Goal: Task Accomplishment & Management: Use online tool/utility

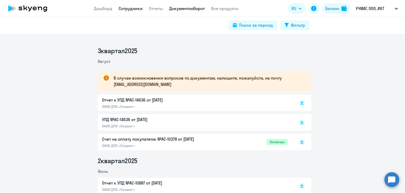
click at [138, 9] on link "Сотрудники" at bounding box center [131, 8] width 24 height 5
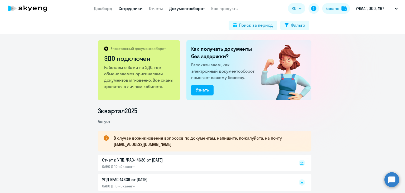
select select "30"
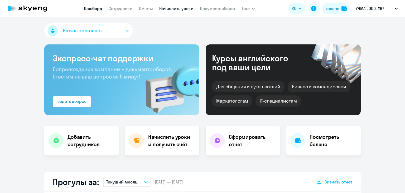
click at [163, 8] on link "Начислить уроки" at bounding box center [176, 8] width 34 height 5
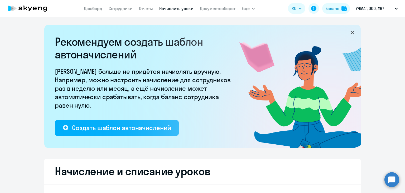
select select "10"
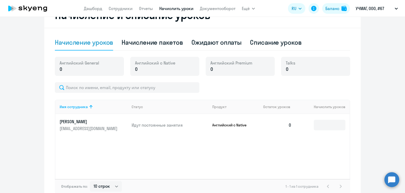
scroll to position [133, 0]
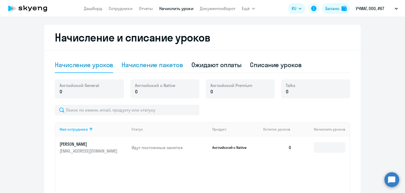
click at [158, 59] on div "Начисление пакетов" at bounding box center [152, 65] width 61 height 16
select select "10"
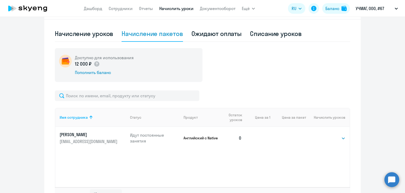
scroll to position [203, 0]
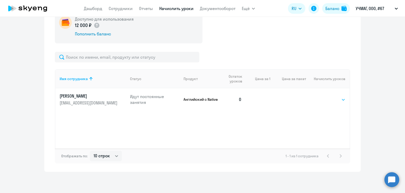
click at [326, 98] on select "Выбрать 4 8 16 32 64 96 128" at bounding box center [335, 99] width 22 height 6
click at [324, 96] on select "Выбрать 4 8 16 32 64 96 128" at bounding box center [335, 99] width 22 height 6
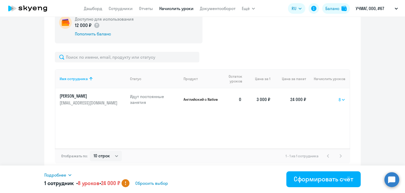
click at [339, 99] on select "Выбрать 4 8 16 32 64 96 128" at bounding box center [342, 99] width 7 height 6
click at [339, 96] on select "Выбрать 4 8 16 32 64 96 128" at bounding box center [342, 99] width 7 height 6
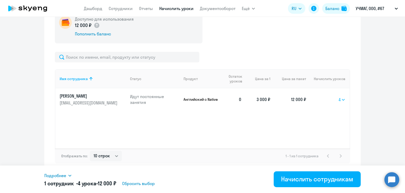
click at [340, 101] on select "Выбрать 4 8 16 32 64 96 128" at bounding box center [342, 99] width 7 height 6
select select "16"
click at [339, 96] on select "Выбрать 4 8 16 32 64 96 128" at bounding box center [342, 99] width 7 height 6
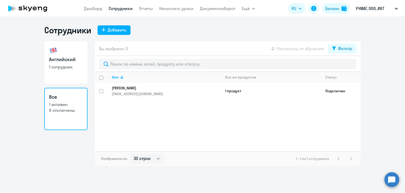
select select "30"
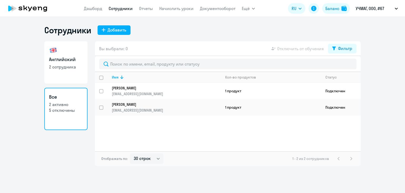
select select "30"
click at [176, 8] on link "Начислить уроки" at bounding box center [176, 8] width 34 height 5
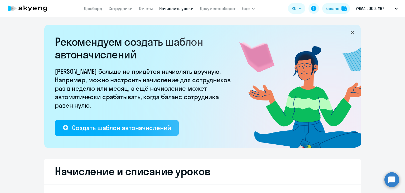
select select "10"
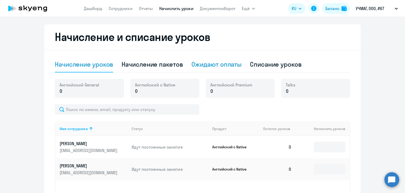
scroll to position [79, 0]
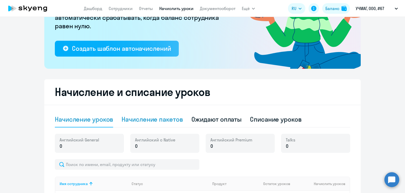
click at [158, 115] on div "Начисление пакетов" at bounding box center [152, 119] width 61 height 8
select select "10"
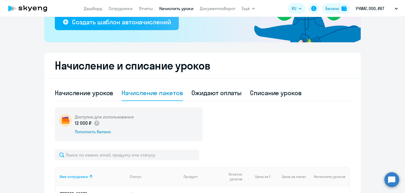
scroll to position [158, 0]
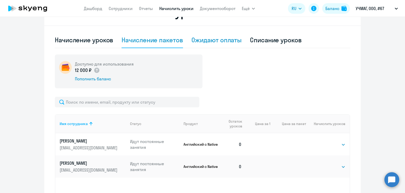
click at [210, 42] on div "Ожидают оплаты" at bounding box center [216, 40] width 50 height 8
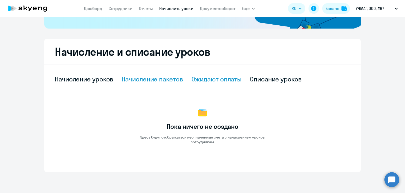
click at [169, 78] on div "Начисление пакетов" at bounding box center [152, 79] width 61 height 8
select select "10"
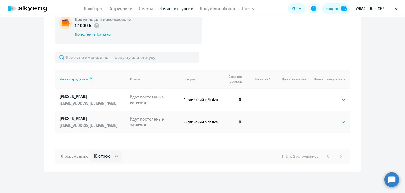
scroll to position [203, 0]
click at [329, 96] on select "Выбрать 4 8 16 32 64 96 128" at bounding box center [335, 99] width 22 height 6
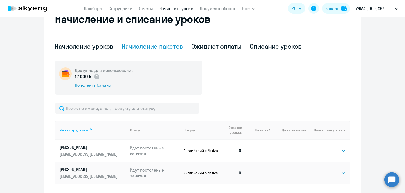
scroll to position [150, 0]
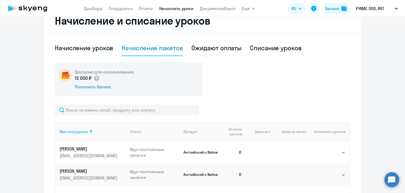
drag, startPoint x: 53, startPoint y: 61, endPoint x: 141, endPoint y: 93, distance: 93.5
click at [141, 93] on div "Начисление и списание уроков Начисление уроков Начисление пакетов Ожидают оплат…" at bounding box center [202, 116] width 316 height 216
click at [335, 83] on div "Доступно для использования 12 000 ₽ Пополнить баланс" at bounding box center [202, 79] width 295 height 34
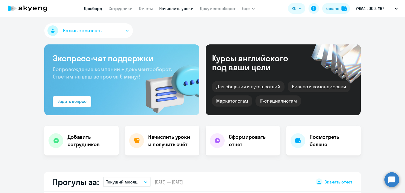
click at [164, 11] on link "Начислить уроки" at bounding box center [176, 8] width 34 height 5
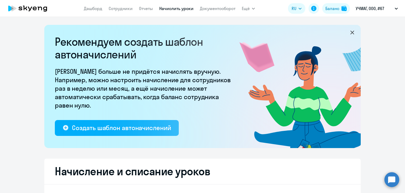
select select "10"
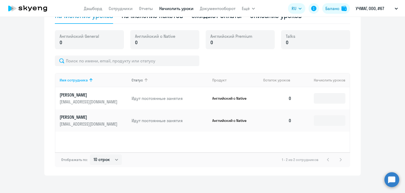
scroll to position [186, 0]
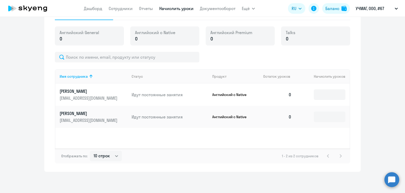
click at [150, 4] on nav "Дашборд Сотрудники Отчеты Начислить уроки Документооборот" at bounding box center [160, 8] width 152 height 11
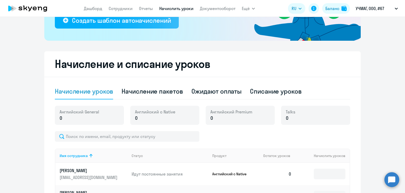
scroll to position [133, 0]
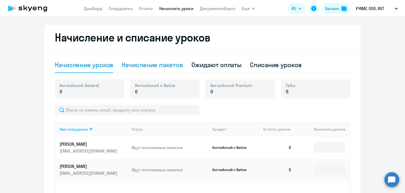
click at [152, 69] on div "Начисление пакетов" at bounding box center [152, 64] width 61 height 8
select select "10"
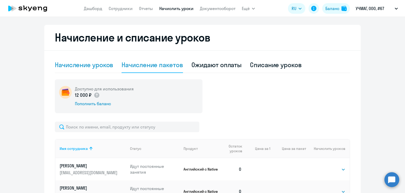
click at [84, 63] on div "Начисление уроков" at bounding box center [84, 64] width 58 height 8
select select "10"
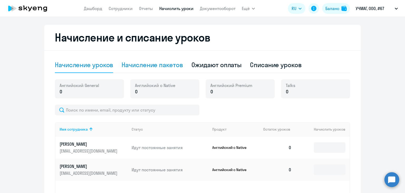
click at [153, 60] on div "Начисление пакетов" at bounding box center [152, 64] width 61 height 8
select select "10"
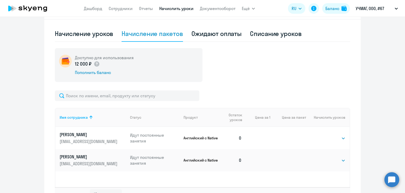
scroll to position [124, 0]
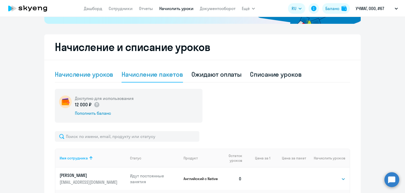
click at [85, 78] on div "Начисление уроков" at bounding box center [84, 74] width 58 height 16
select select "10"
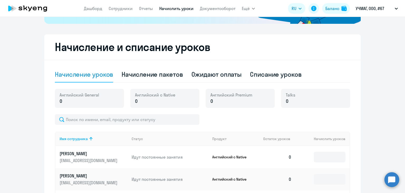
click at [145, 83] on div "Начисление уроков Начисление пакетов Ожидают оплаты Списание уроков Английский …" at bounding box center [202, 145] width 295 height 159
click at [144, 77] on div "Начисление пакетов" at bounding box center [152, 74] width 61 height 8
select select "10"
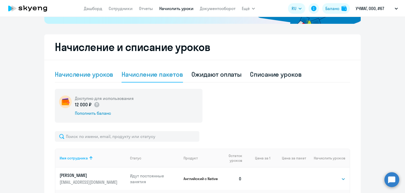
click at [90, 74] on div "Начисление уроков" at bounding box center [84, 74] width 58 height 8
select select "10"
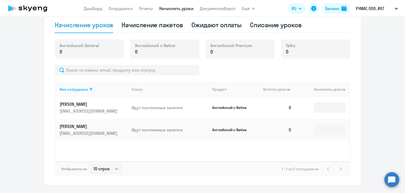
scroll to position [177, 0]
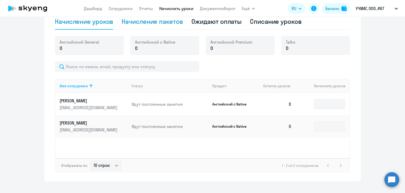
click at [144, 20] on div "Начисление пакетов" at bounding box center [152, 21] width 61 height 8
select select "10"
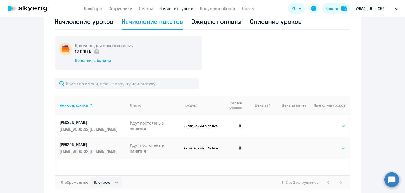
click at [336, 128] on select "Выбрать 4 8 16 32 64 96 128" at bounding box center [335, 126] width 22 height 6
click at [324, 123] on select "Выбрать 4 8 16 32 64 96 128" at bounding box center [335, 126] width 22 height 6
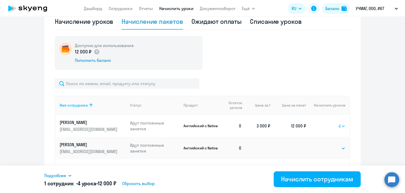
click at [340, 126] on select "Выбрать 4 8 16 32 64 96 128" at bounding box center [342, 126] width 7 height 6
select select "16"
click at [339, 123] on select "Выбрать 4 8 16 32 64 96 128" at bounding box center [342, 126] width 7 height 6
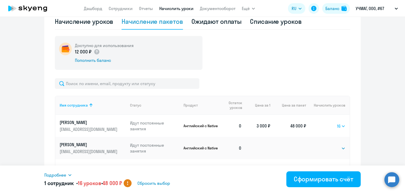
click at [341, 125] on select "Выбрать 4 8 16 32 64 96 128" at bounding box center [341, 126] width 8 height 6
select select
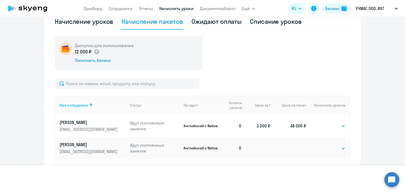
click at [337, 123] on select "Выбрать 4 8 16 32 64 96 128" at bounding box center [341, 126] width 8 height 6
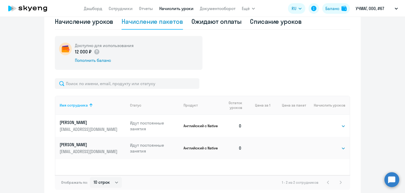
click at [383, 95] on ng-component "Рекомендуем создать шаблон автоначислений Уроки больше не придётся начислять вр…" at bounding box center [202, 23] width 405 height 350
click at [87, 26] on div "Начисление уроков" at bounding box center [84, 22] width 58 height 16
select select "10"
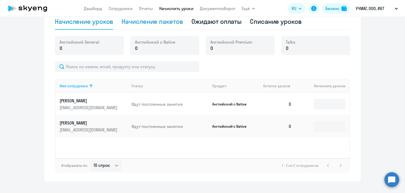
click at [160, 22] on div "Начисление пакетов" at bounding box center [152, 21] width 61 height 8
select select "10"
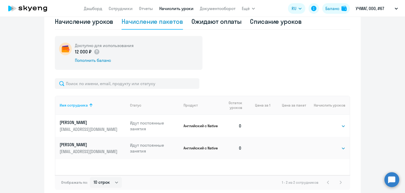
click at [335, 121] on td "Выбрать 4 8 16 32 64 96 128 Выбрать" at bounding box center [328, 125] width 44 height 22
click at [341, 127] on select "Выбрать 4 8 16 32 64 96 128" at bounding box center [335, 126] width 22 height 6
click at [324, 123] on select "Выбрать 4 8 16 32 64 96 128" at bounding box center [335, 126] width 22 height 6
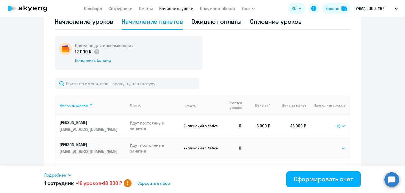
click at [340, 127] on select "Выбрать 4 8 16 32 64 96 128" at bounding box center [341, 126] width 8 height 6
select select "64"
click at [337, 123] on select "Выбрать 4 8 16 32 64 96 128" at bounding box center [341, 126] width 8 height 6
click at [345, 123] on td "Выбрать 4 8 16 32 64 96 128 64" at bounding box center [328, 125] width 44 height 22
click at [342, 124] on select "Выбрать 4 8 16 32 64 96 128" at bounding box center [340, 126] width 9 height 6
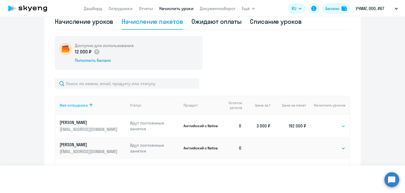
click at [336, 123] on select "Выбрать 4 8 16 32 64 96 128" at bounding box center [340, 126] width 9 height 6
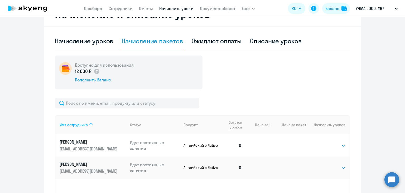
scroll to position [159, 0]
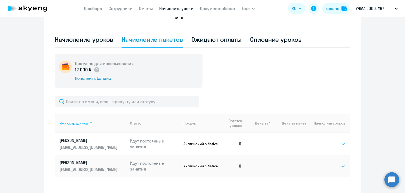
click at [329, 144] on select "Выбрать 4 8 16 32 64 96 128" at bounding box center [335, 144] width 22 height 6
select select "32"
click at [324, 141] on select "Выбрать 4 8 16 32 64 96 128" at bounding box center [335, 144] width 22 height 6
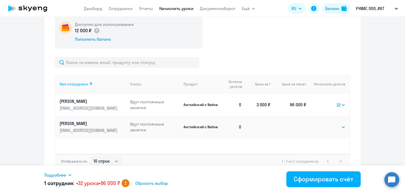
scroll to position [203, 0]
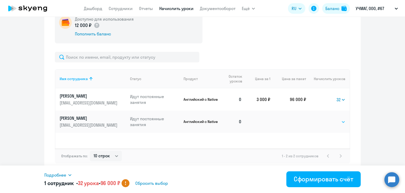
click at [338, 119] on select "Выбрать 4 8 16 32 64 96 128" at bounding box center [335, 121] width 22 height 6
select select "32"
click at [324, 118] on select "Выбрать 4 8 16 32 64 96 128" at bounding box center [335, 121] width 22 height 6
click at [342, 100] on select "Выбрать 4 8 16 32 64 96 128" at bounding box center [340, 99] width 9 height 6
select select "64"
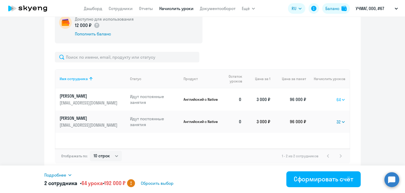
click at [336, 96] on select "Выбрать 4 8 16 32 64 96 128" at bounding box center [340, 99] width 9 height 6
click at [338, 119] on select "Выбрать 4 8 16 32 64 96 128" at bounding box center [340, 121] width 9 height 6
select select "64"
click at [336, 118] on select "Выбрать 4 8 16 32 64 96 128" at bounding box center [340, 121] width 9 height 6
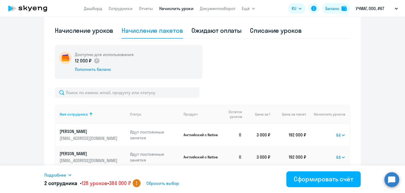
scroll to position [177, 0]
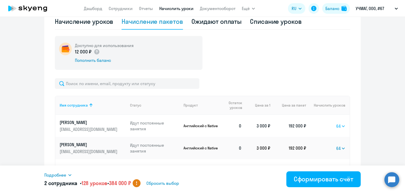
click at [343, 127] on select "Выбрать 4 8 16 32 64 96 128" at bounding box center [340, 126] width 9 height 6
select select "32"
click at [336, 123] on select "Выбрать 4 8 16 32 64 96 128" at bounding box center [340, 126] width 9 height 6
drag, startPoint x: 332, startPoint y: 148, endPoint x: 339, endPoint y: 146, distance: 7.2
click at [332, 148] on td "Выбрать 4 8 16 32 64 96 128 64" at bounding box center [328, 148] width 44 height 22
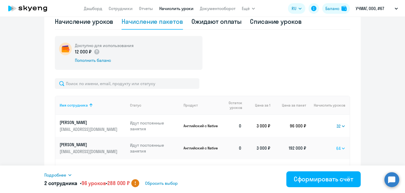
click at [339, 146] on select "Выбрать 4 8 16 32 64 96 128" at bounding box center [340, 148] width 9 height 6
select select "32"
click at [336, 145] on select "Выбрать 4 8 16 32 64 96 128" at bounding box center [340, 148] width 9 height 6
click at [341, 125] on select "Выбрать 4 8 16 32 64 96 128" at bounding box center [340, 126] width 9 height 6
click at [336, 123] on select "Выбрать 4 8 16 32 64 96 128" at bounding box center [340, 126] width 9 height 6
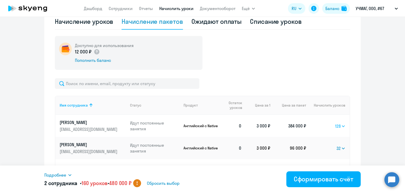
click at [335, 125] on select "Выбрать 4 8 16 32 64 96 128" at bounding box center [340, 126] width 10 height 6
click at [335, 123] on select "Выбрать 4 8 16 32 64 96 128" at bounding box center [340, 126] width 10 height 6
click at [338, 124] on select "Выбрать 4 8 16 32 64 96 128" at bounding box center [340, 126] width 9 height 6
select select "32"
click at [336, 123] on select "Выбрать 4 8 16 32 64 96 128" at bounding box center [340, 126] width 9 height 6
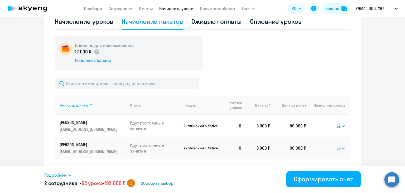
click at [365, 127] on ng-component "Рекомендуем создать шаблон автоначислений Уроки больше не придётся начислять вр…" at bounding box center [202, 23] width 405 height 350
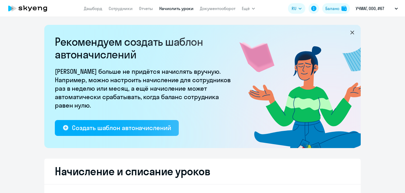
select select "10"
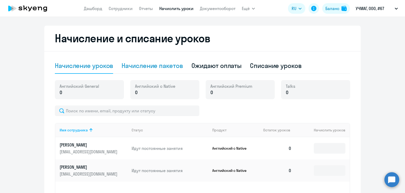
scroll to position [132, 0]
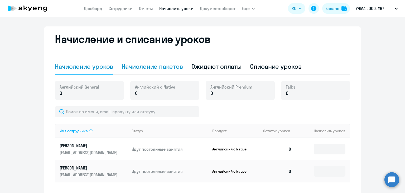
click at [161, 66] on div "Начисление пакетов" at bounding box center [152, 66] width 61 height 8
select select "10"
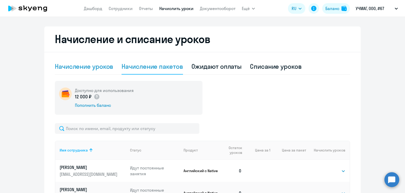
click at [92, 71] on div "Начисление уроков" at bounding box center [84, 67] width 58 height 16
select select "10"
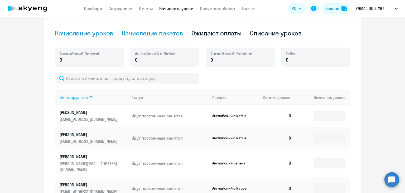
scroll to position [210, 0]
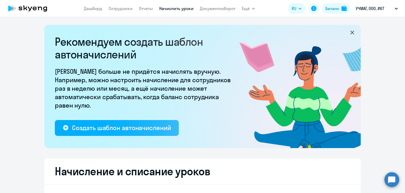
select select "10"
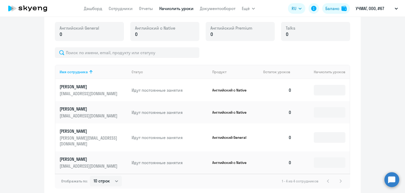
scroll to position [157, 0]
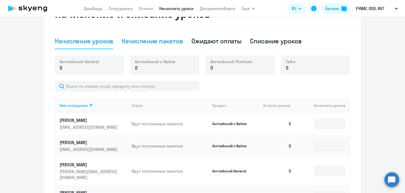
click at [157, 44] on div "Начисление пакетов" at bounding box center [152, 41] width 61 height 8
select select "10"
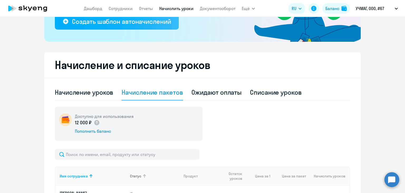
scroll to position [105, 0]
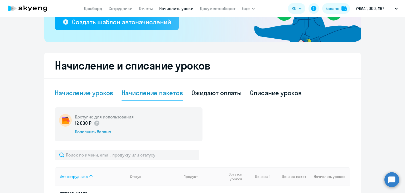
click at [99, 90] on div "Начисление уроков" at bounding box center [84, 92] width 58 height 8
select select "10"
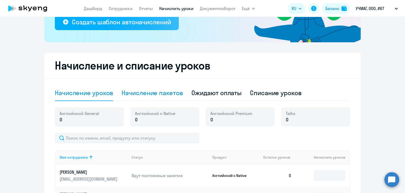
click at [147, 98] on div "Начисление пакетов" at bounding box center [152, 93] width 61 height 16
select select "10"
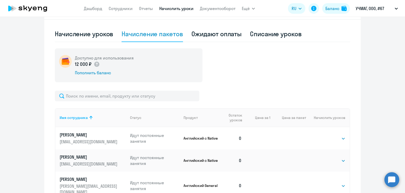
scroll to position [132, 0]
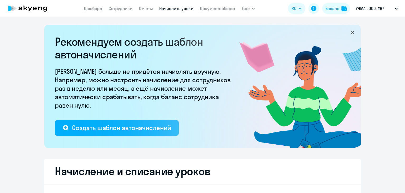
select select "10"
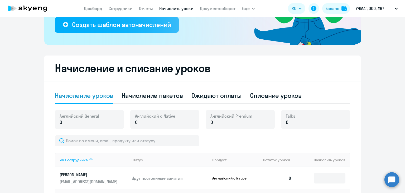
scroll to position [105, 0]
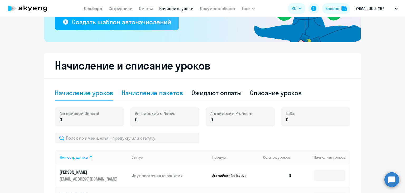
click at [151, 96] on div "Начисление пакетов" at bounding box center [152, 92] width 61 height 8
select select "10"
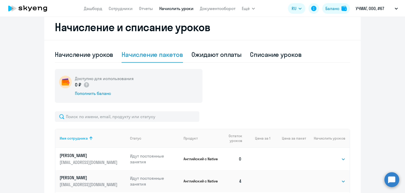
scroll to position [211, 0]
